Goal: Browse casually: Explore the website without a specific task or goal

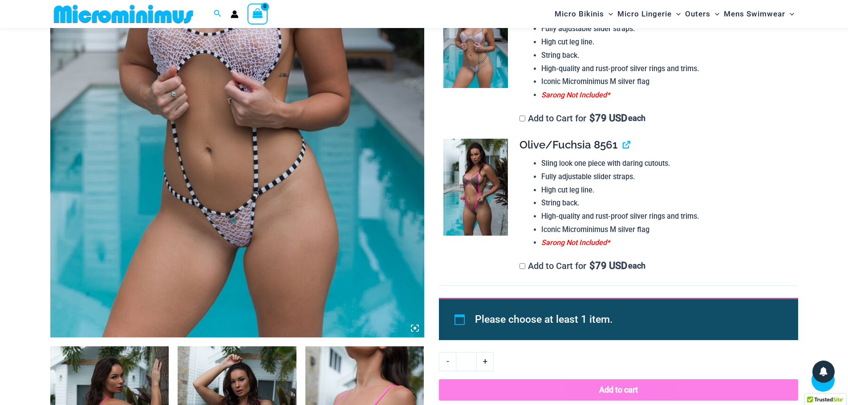
scroll to position [482, 0]
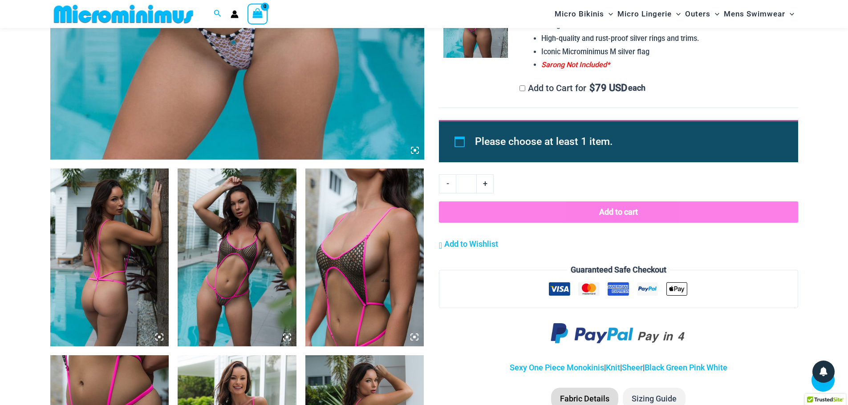
click at [82, 259] on img at bounding box center [109, 258] width 119 height 178
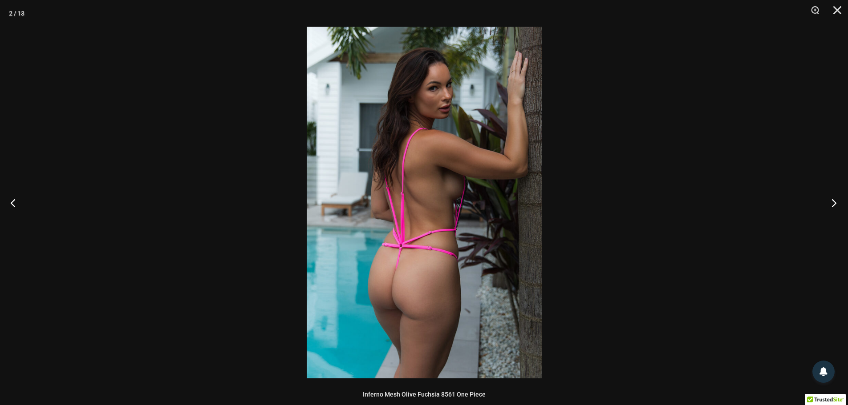
click at [831, 199] on button "Next" at bounding box center [830, 203] width 33 height 45
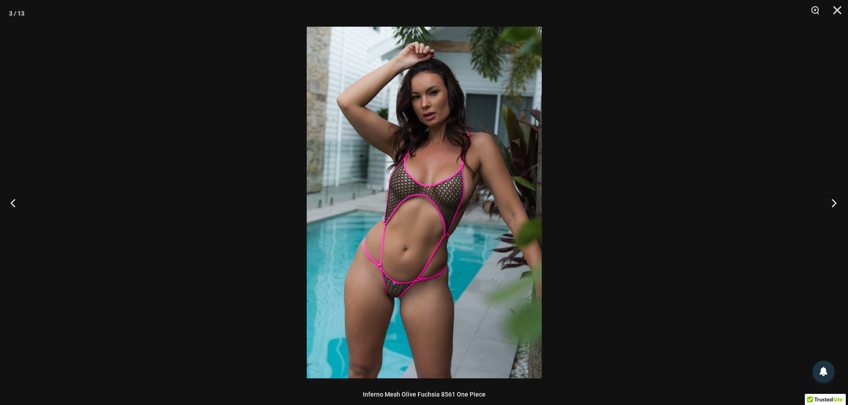
click at [831, 199] on button "Next" at bounding box center [830, 203] width 33 height 45
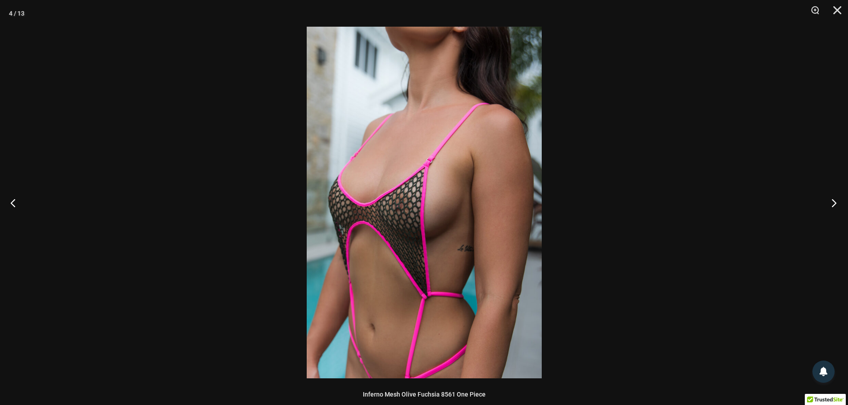
click at [831, 199] on button "Next" at bounding box center [830, 203] width 33 height 45
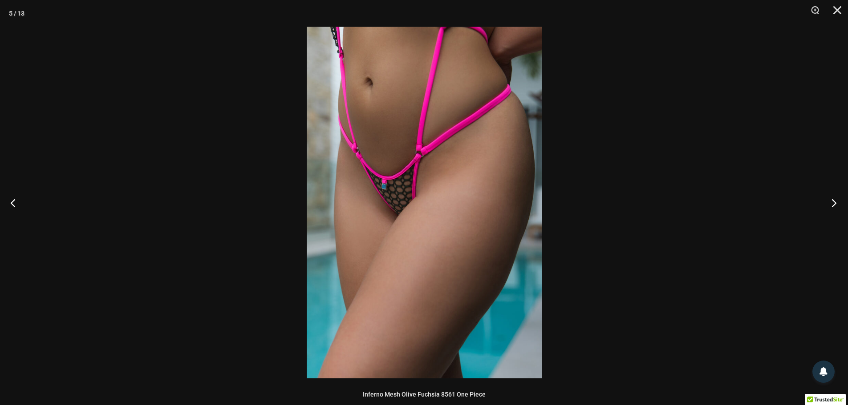
click at [831, 199] on button "Next" at bounding box center [830, 203] width 33 height 45
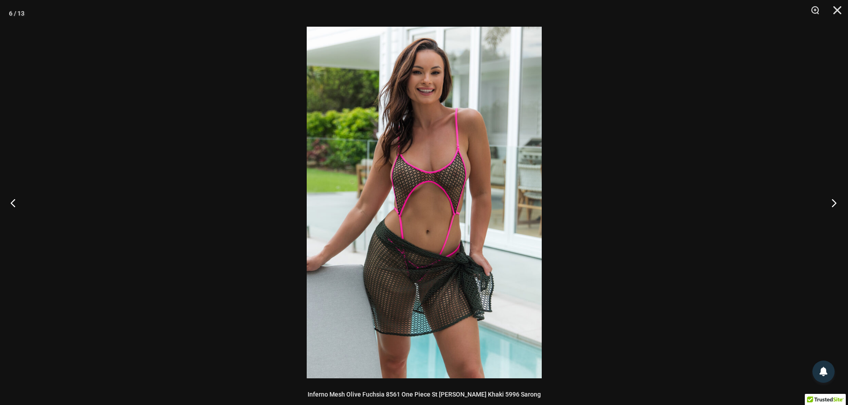
click at [831, 199] on button "Next" at bounding box center [830, 203] width 33 height 45
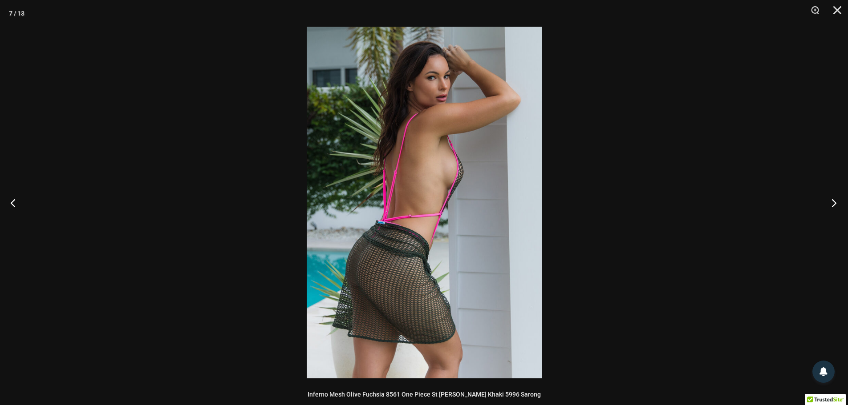
click at [831, 199] on button "Next" at bounding box center [830, 203] width 33 height 45
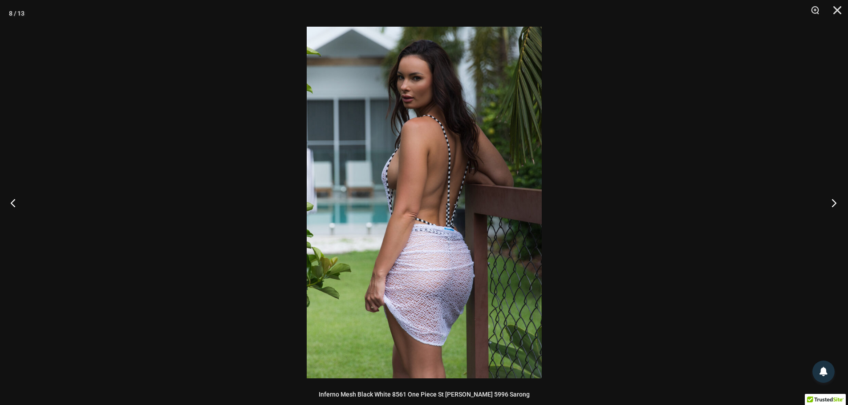
click at [831, 199] on button "Next" at bounding box center [830, 203] width 33 height 45
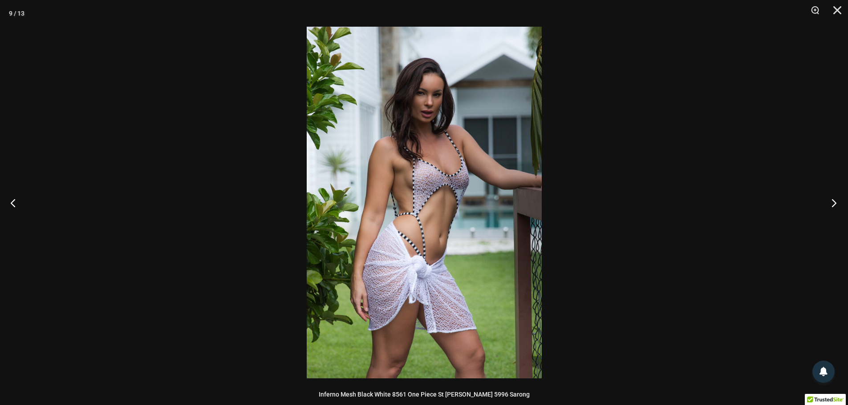
click at [831, 199] on button "Next" at bounding box center [830, 203] width 33 height 45
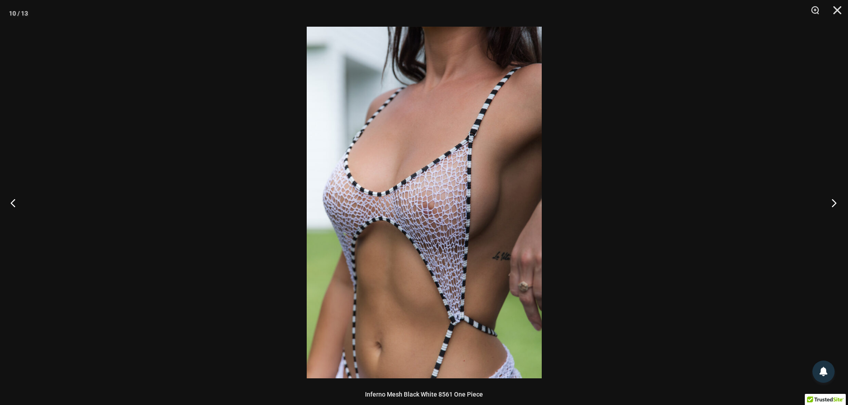
click at [831, 199] on button "Next" at bounding box center [830, 203] width 33 height 45
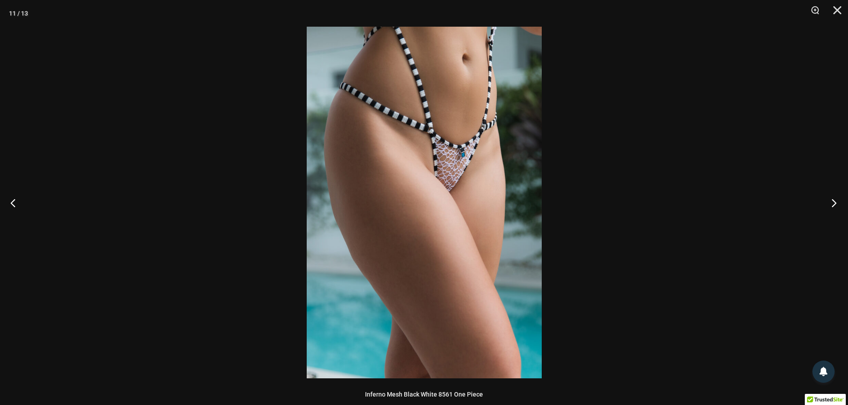
click at [831, 199] on button "Next" at bounding box center [830, 203] width 33 height 45
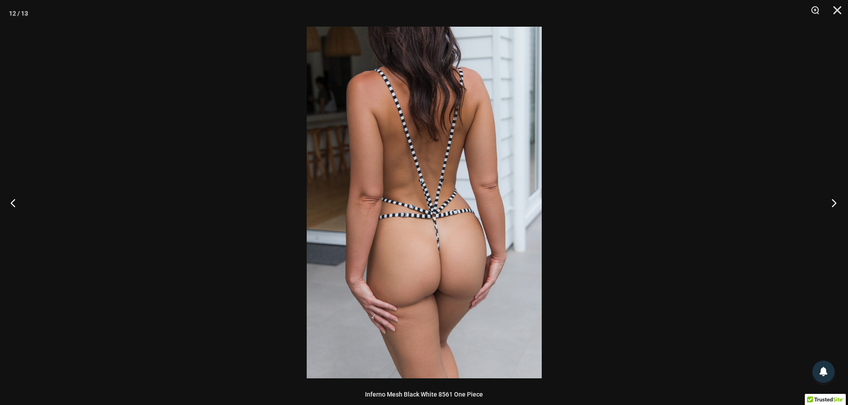
click at [831, 199] on button "Next" at bounding box center [830, 203] width 33 height 45
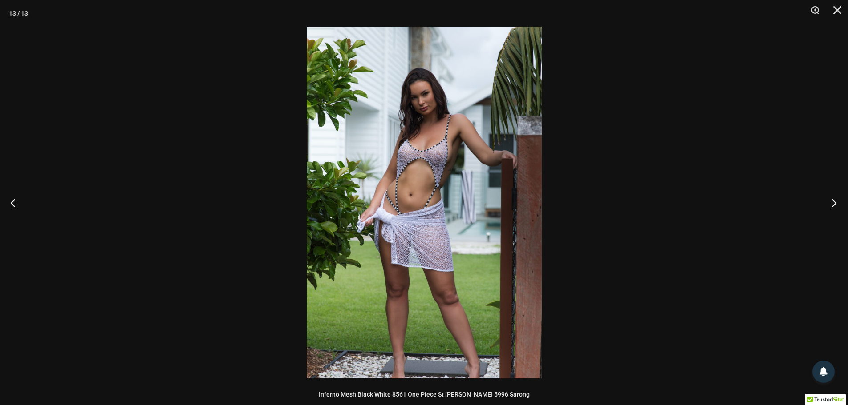
click at [831, 199] on button "Next" at bounding box center [830, 203] width 33 height 45
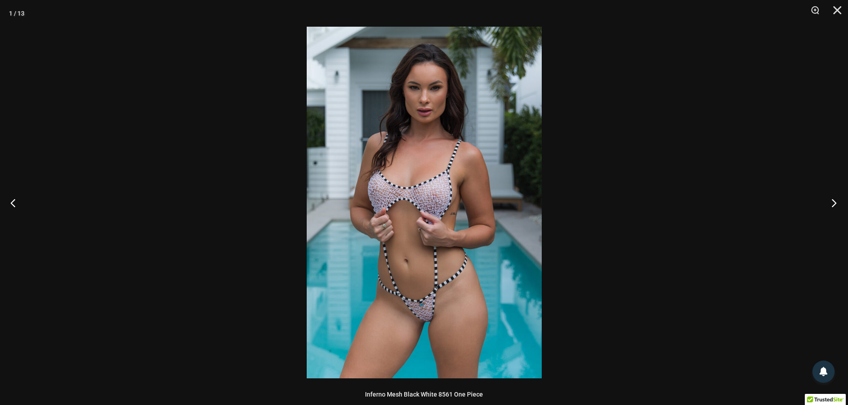
click at [831, 199] on button "Next" at bounding box center [830, 203] width 33 height 45
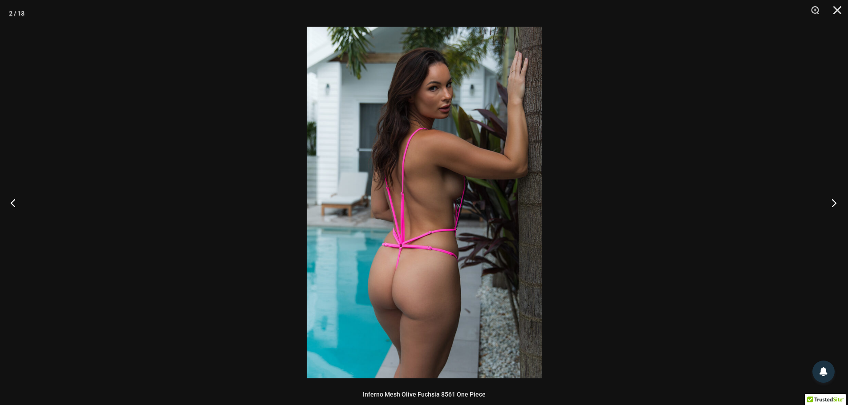
click at [831, 199] on button "Next" at bounding box center [830, 203] width 33 height 45
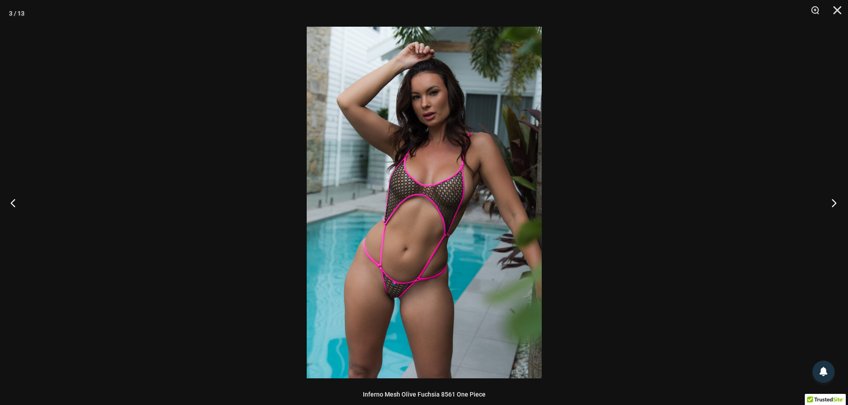
click at [831, 199] on button "Next" at bounding box center [830, 203] width 33 height 45
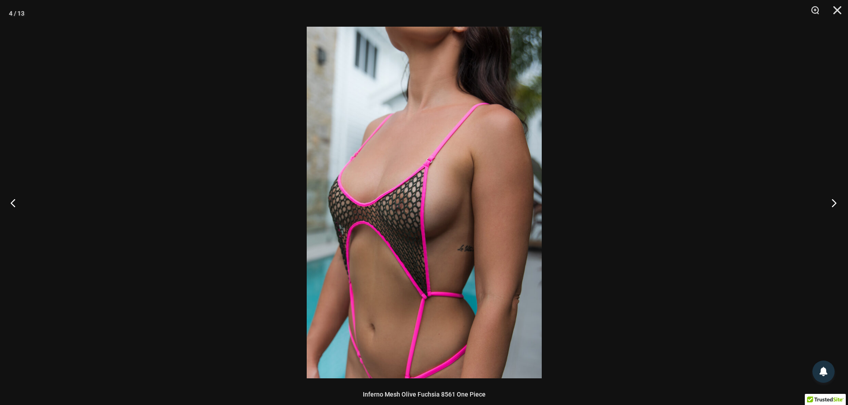
click at [831, 199] on button "Next" at bounding box center [830, 203] width 33 height 45
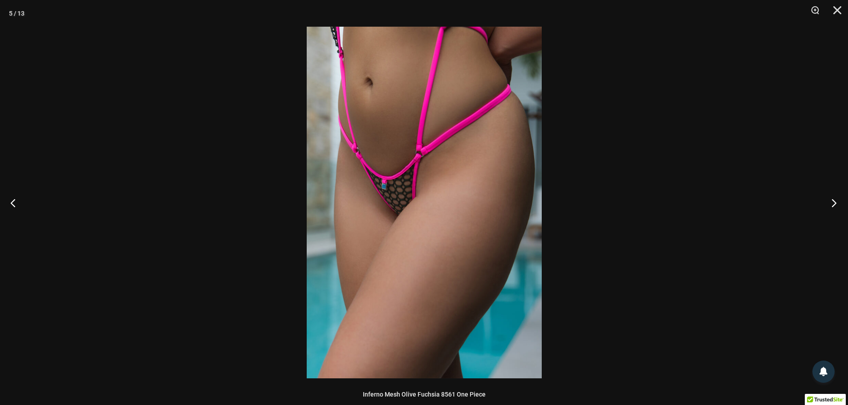
click at [831, 199] on button "Next" at bounding box center [830, 203] width 33 height 45
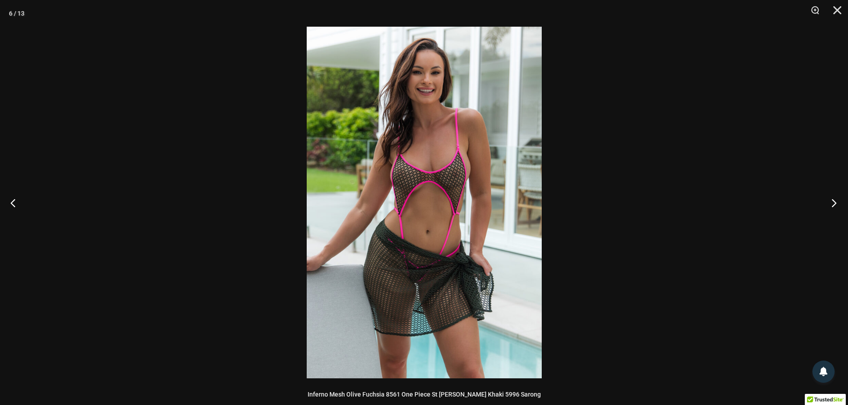
click at [831, 200] on button "Next" at bounding box center [830, 203] width 33 height 45
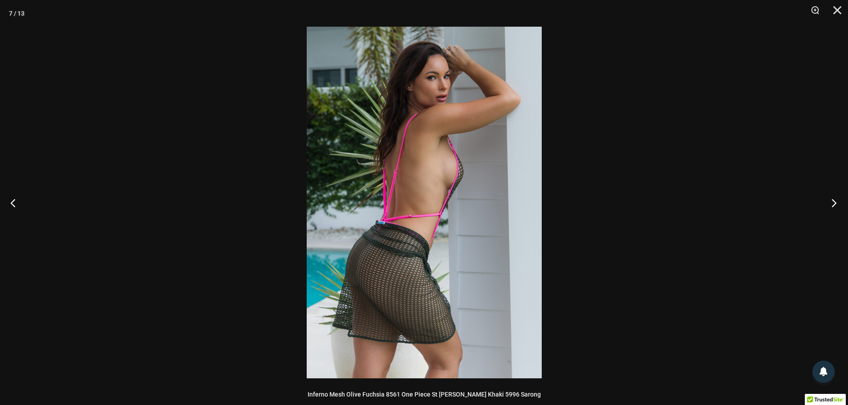
click at [831, 200] on button "Next" at bounding box center [830, 203] width 33 height 45
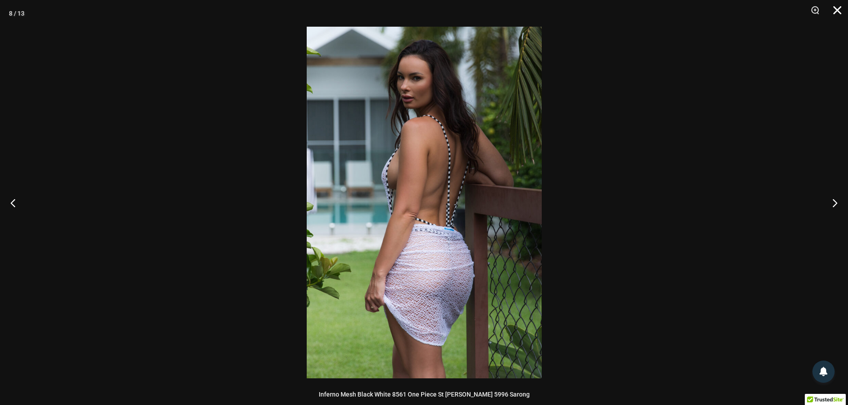
click at [837, 8] on button "Close" at bounding box center [834, 13] width 22 height 27
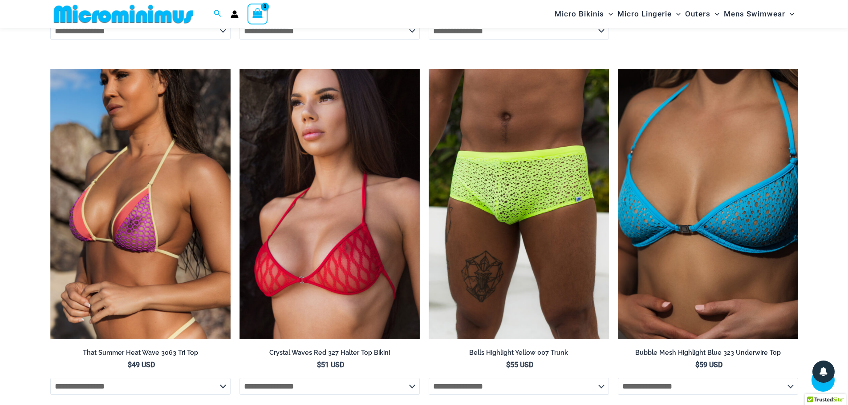
scroll to position [3410, 0]
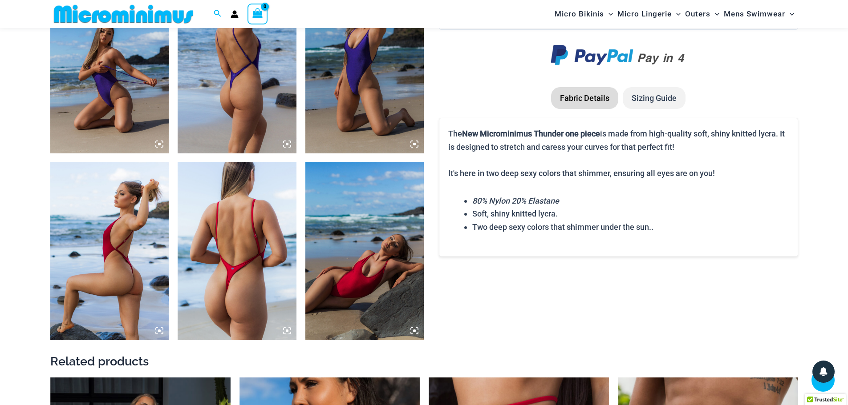
scroll to position [883, 0]
